Goal: Answer question/provide support: Answer question/provide support

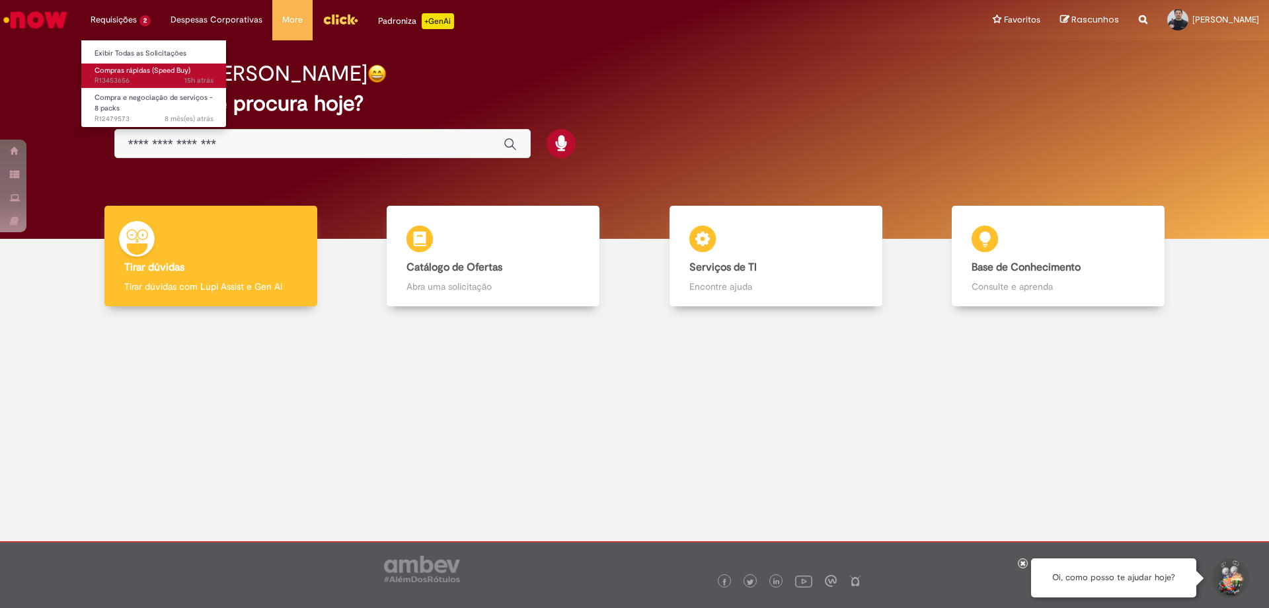
click at [138, 69] on span "Compras rápidas (Speed Buy)" at bounding box center [143, 70] width 96 height 10
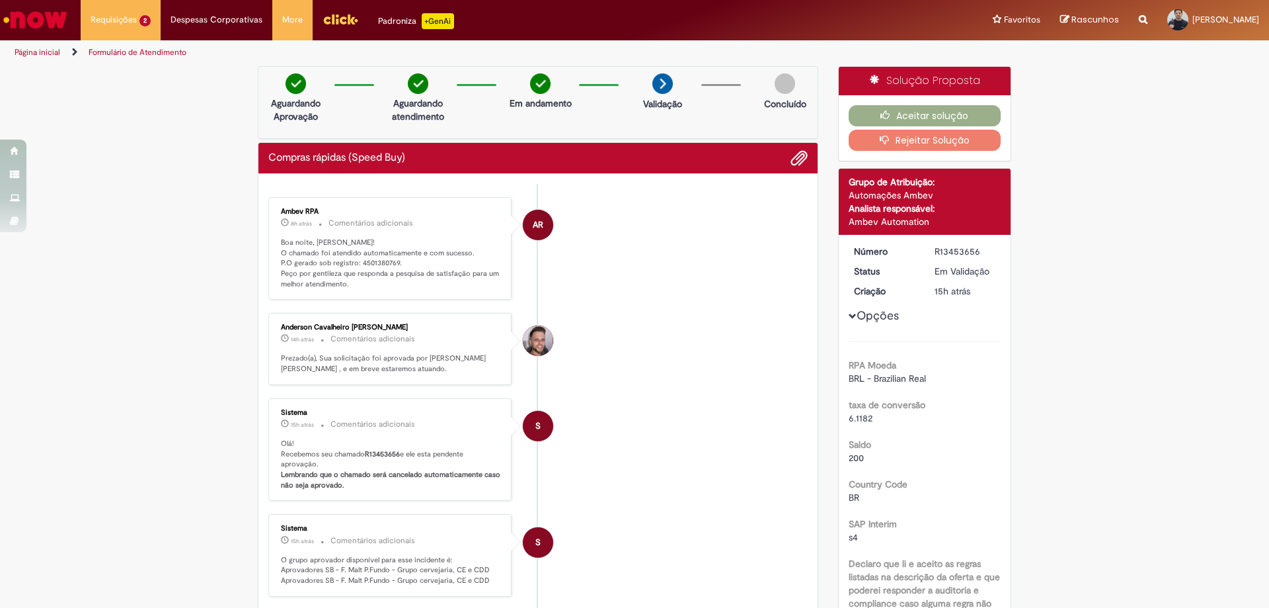
click at [356, 184] on ul "AR Ambev RPA 8h atrás 8 horas atrás Comentários adicionais Boa noite, [PERSON_N…" at bounding box center [538, 499] width 540 height 631
drag, startPoint x: 355, startPoint y: 265, endPoint x: 393, endPoint y: 265, distance: 37.7
click at [393, 265] on p "Boa noite, [PERSON_NAME]! O chamado foi atendido automaticamente e com sucesso.…" at bounding box center [391, 263] width 220 height 52
copy p "4501380769"
click at [906, 117] on button "Aceitar solução" at bounding box center [925, 115] width 153 height 21
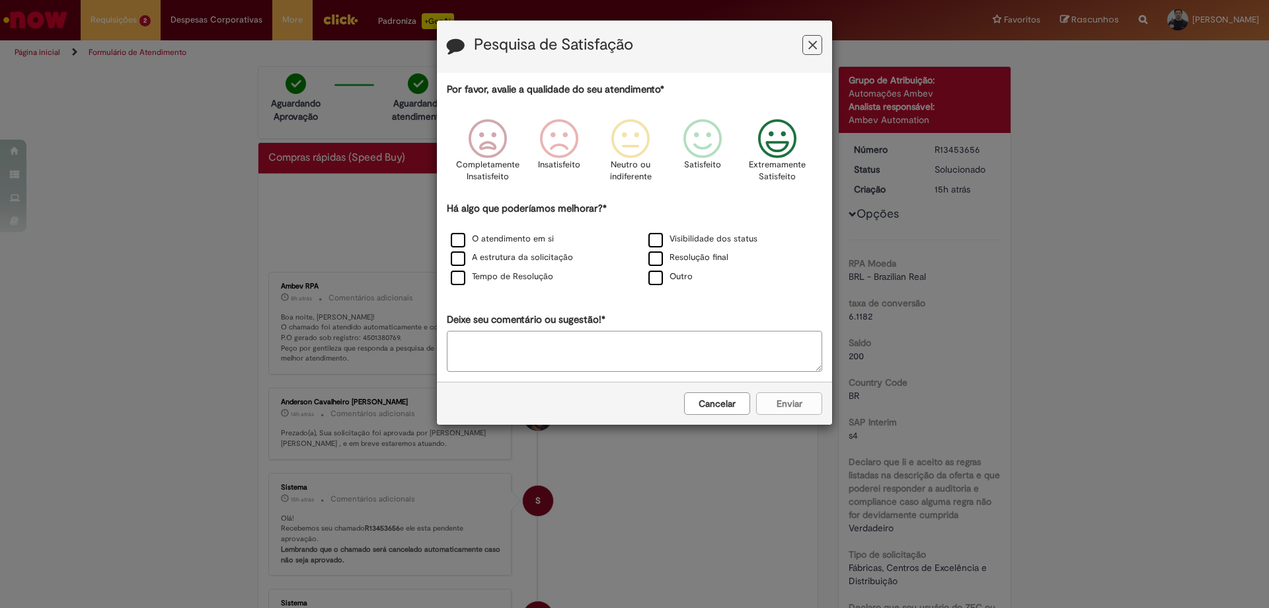
click at [777, 137] on icon "Feedback" at bounding box center [778, 139] width 50 height 40
click at [684, 237] on label "Visibilidade dos status" at bounding box center [703, 239] width 109 height 13
click at [680, 259] on label "Resolução final" at bounding box center [689, 257] width 80 height 13
click at [504, 239] on label "O atendimento em si" at bounding box center [502, 239] width 103 height 13
click at [504, 257] on label "A estrutura da solicitação" at bounding box center [512, 257] width 122 height 13
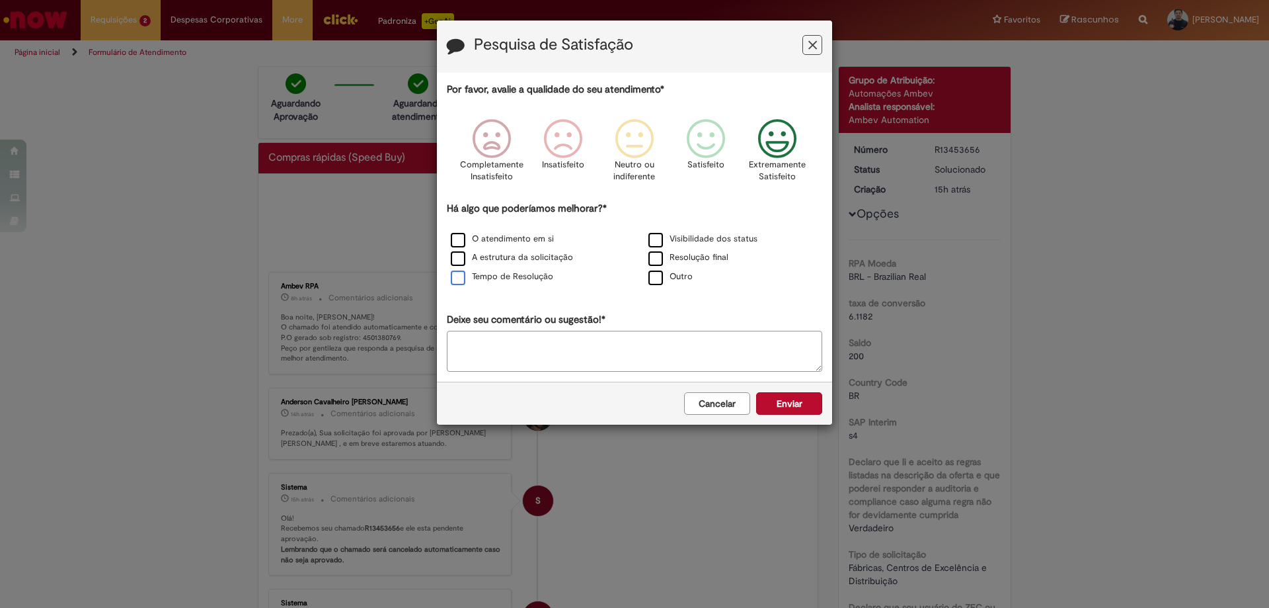
click at [509, 278] on label "Tempo de Resolução" at bounding box center [502, 276] width 102 height 13
click at [774, 401] on button "Enviar" at bounding box center [789, 403] width 66 height 22
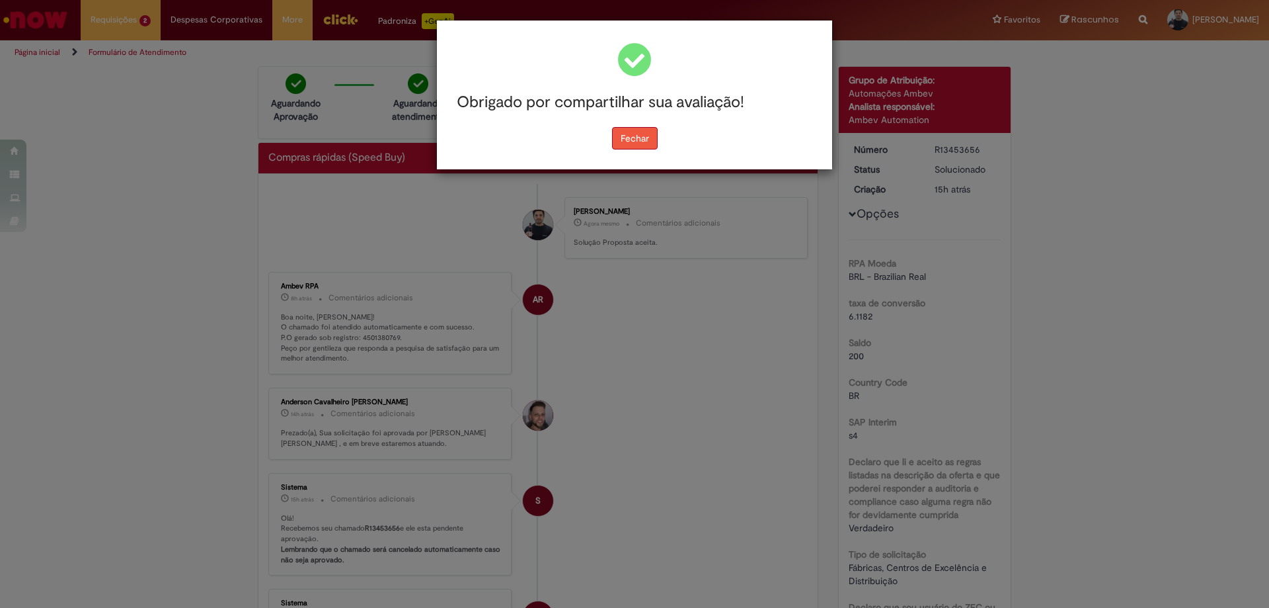
click at [645, 132] on button "Fechar" at bounding box center [635, 138] width 46 height 22
